Goal: Transaction & Acquisition: Purchase product/service

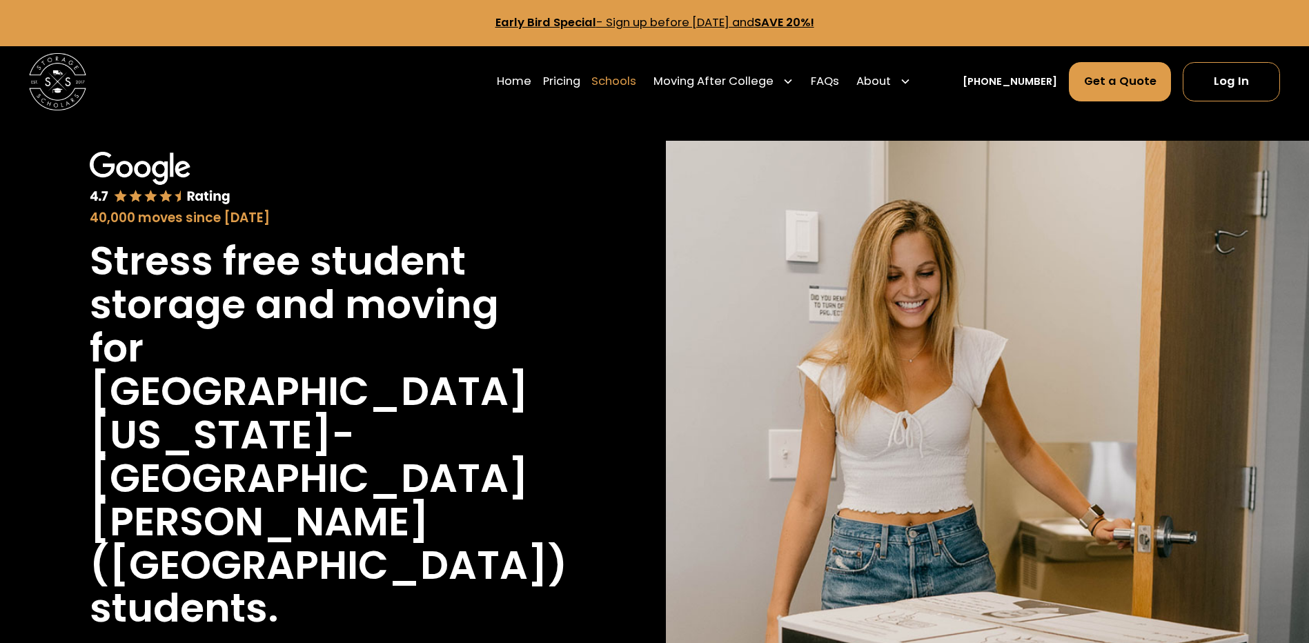
click at [636, 79] on link "Schools" at bounding box center [613, 81] width 45 height 40
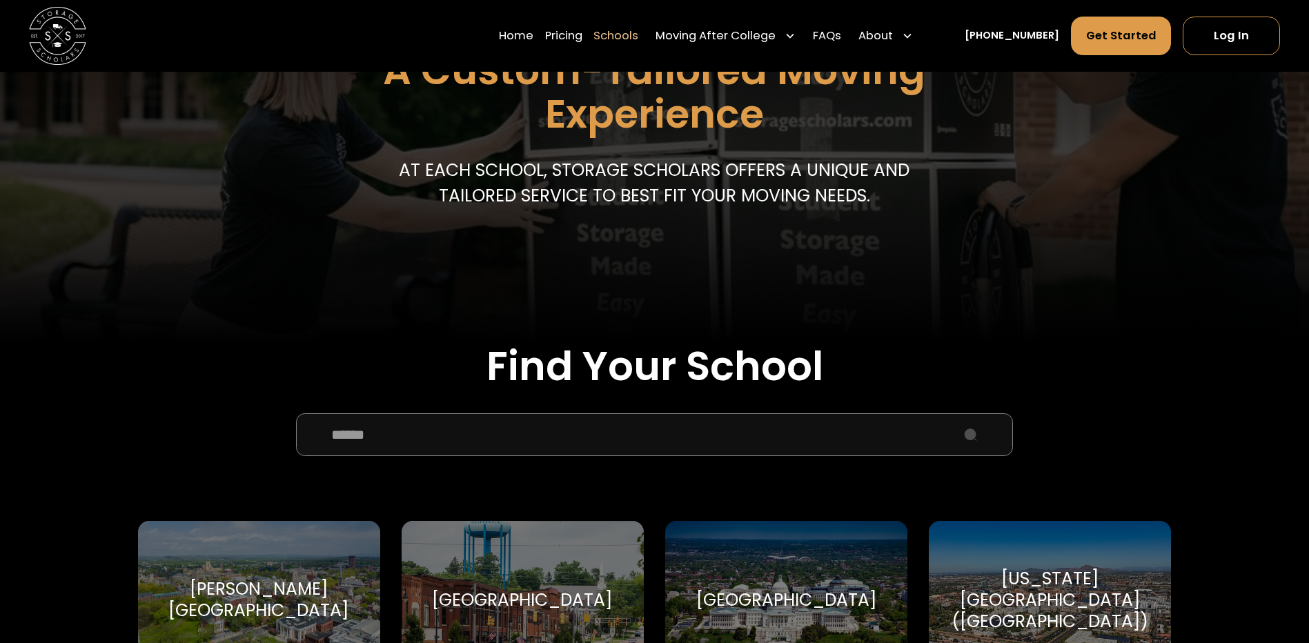
scroll to position [207, 0]
click at [606, 429] on input "School Select Form" at bounding box center [655, 433] width 718 height 43
type input "*"
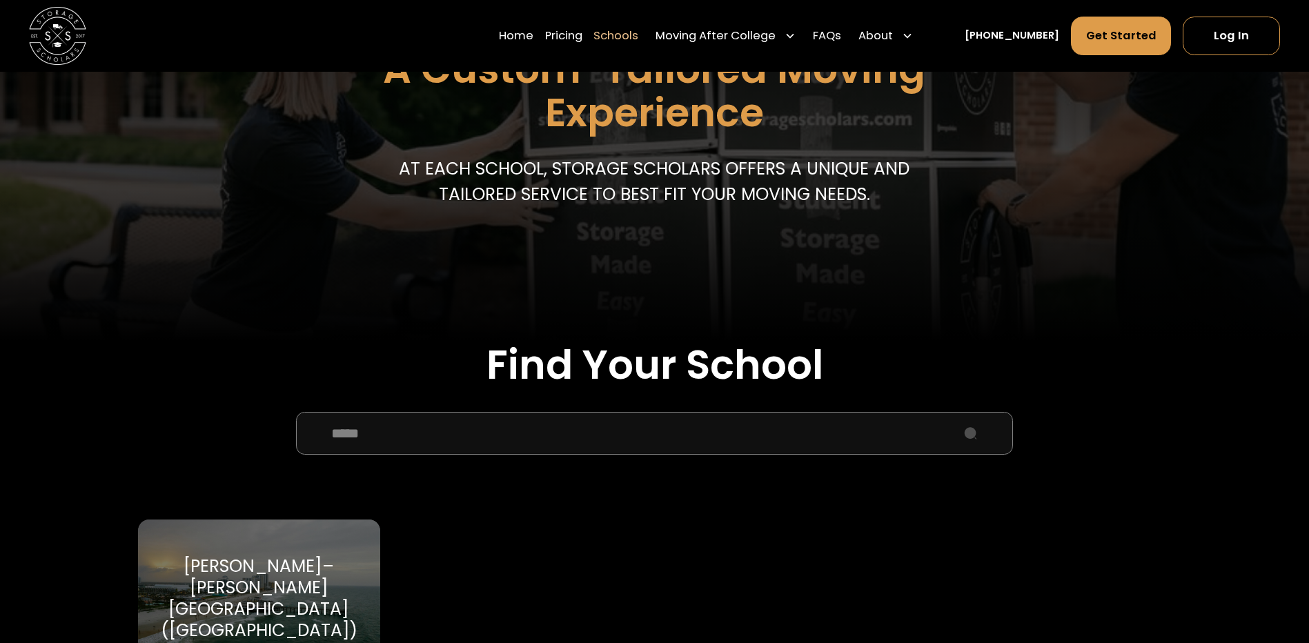
type input "*****"
click at [266, 559] on div "[PERSON_NAME]–[PERSON_NAME][GEOGRAPHIC_DATA] ([GEOGRAPHIC_DATA])" at bounding box center [259, 598] width 208 height 86
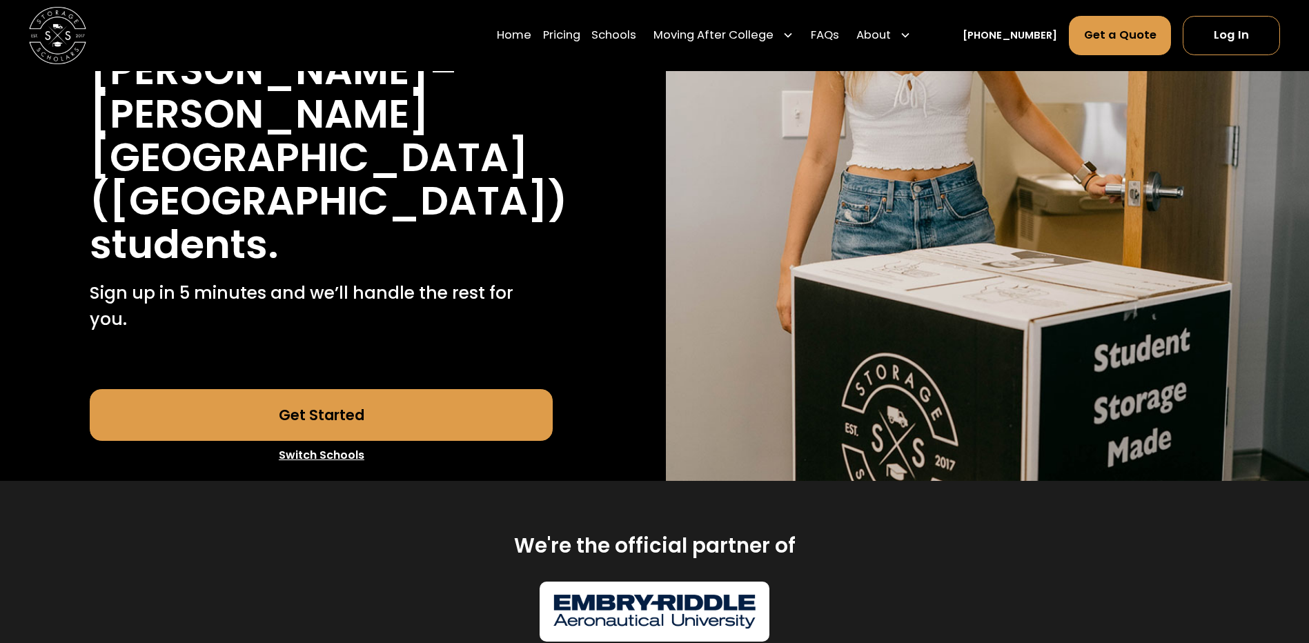
scroll to position [345, 0]
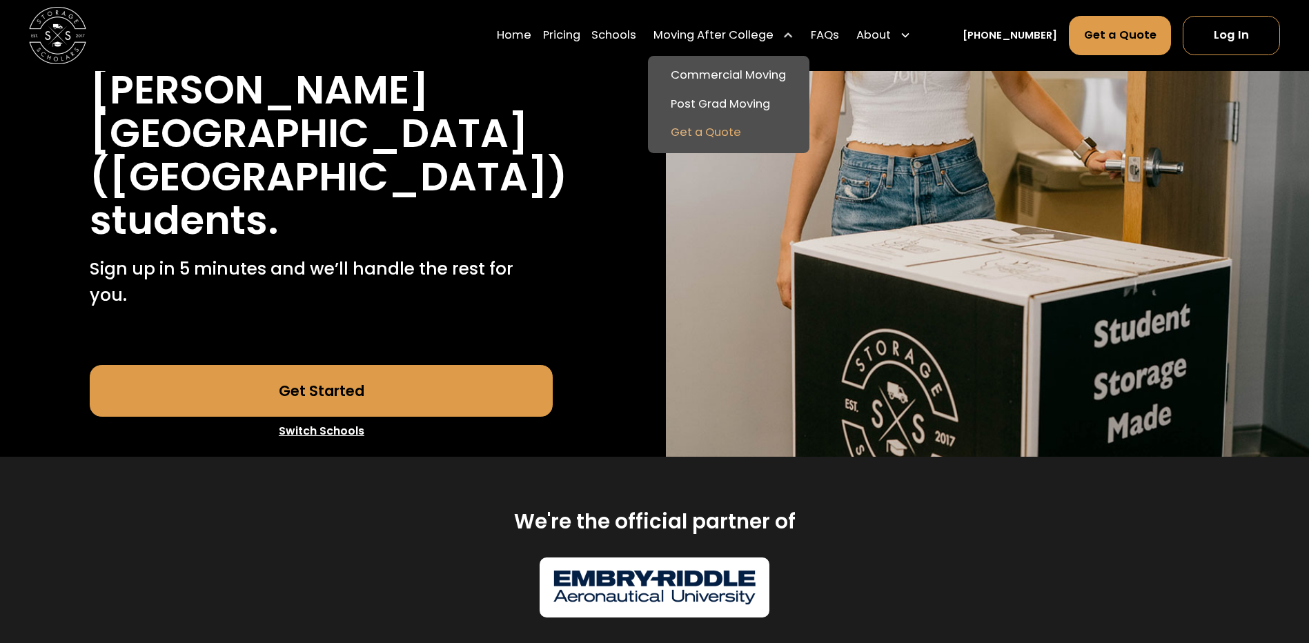
click at [720, 129] on link "Get a Quote" at bounding box center [728, 133] width 150 height 29
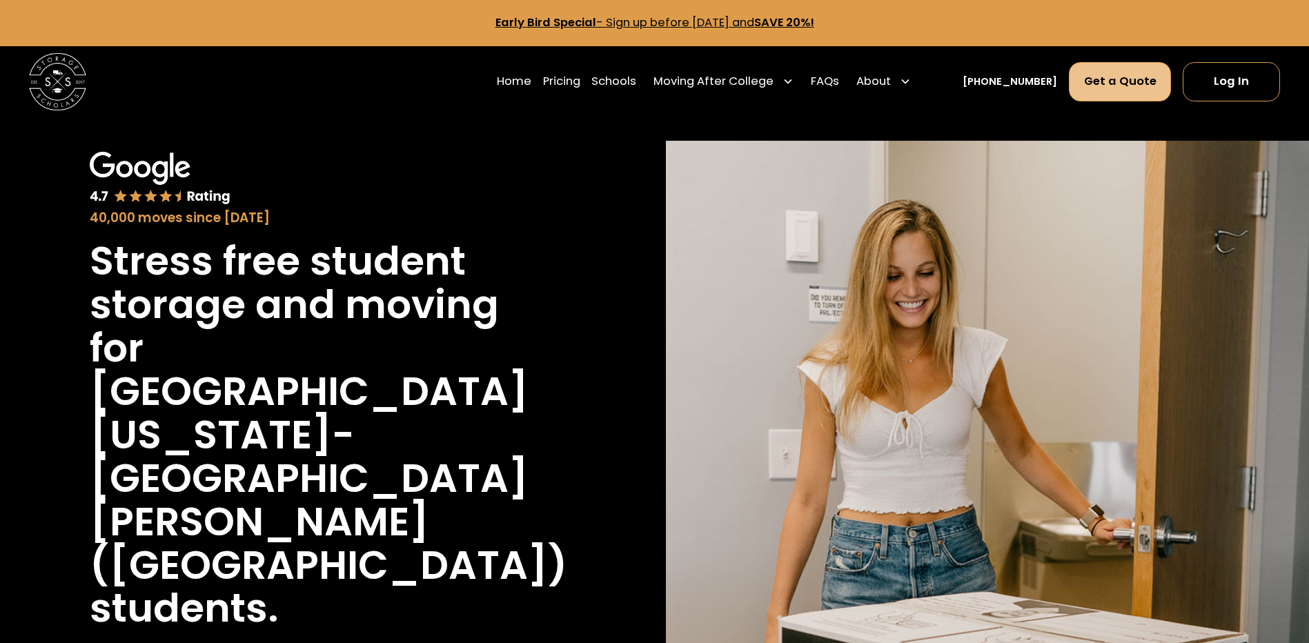
click at [1122, 77] on link "Get a Quote" at bounding box center [1120, 81] width 103 height 39
